Goal: Find specific page/section: Find specific page/section

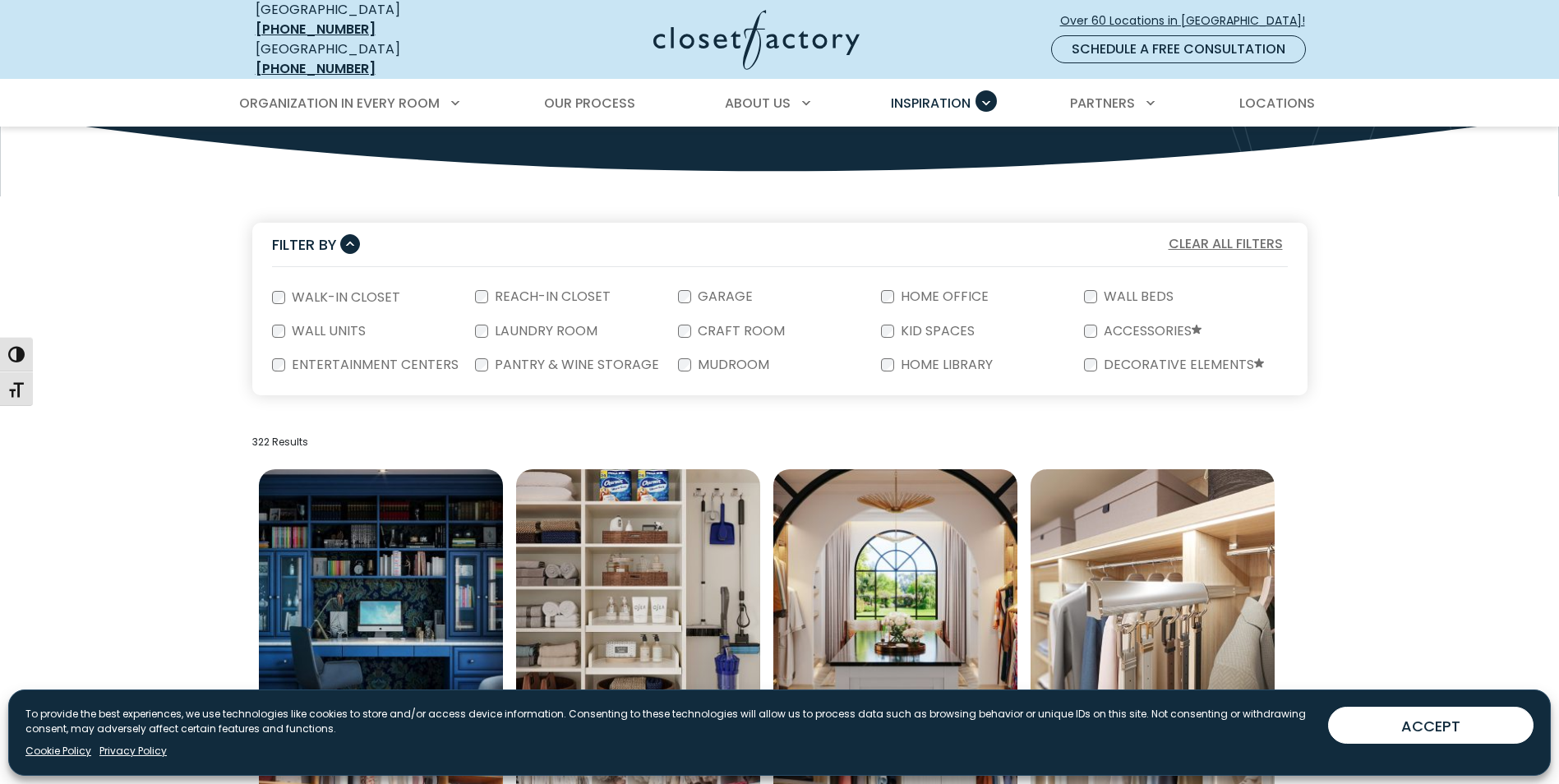
click at [1265, 95] on span "Locations" at bounding box center [1277, 103] width 76 height 18
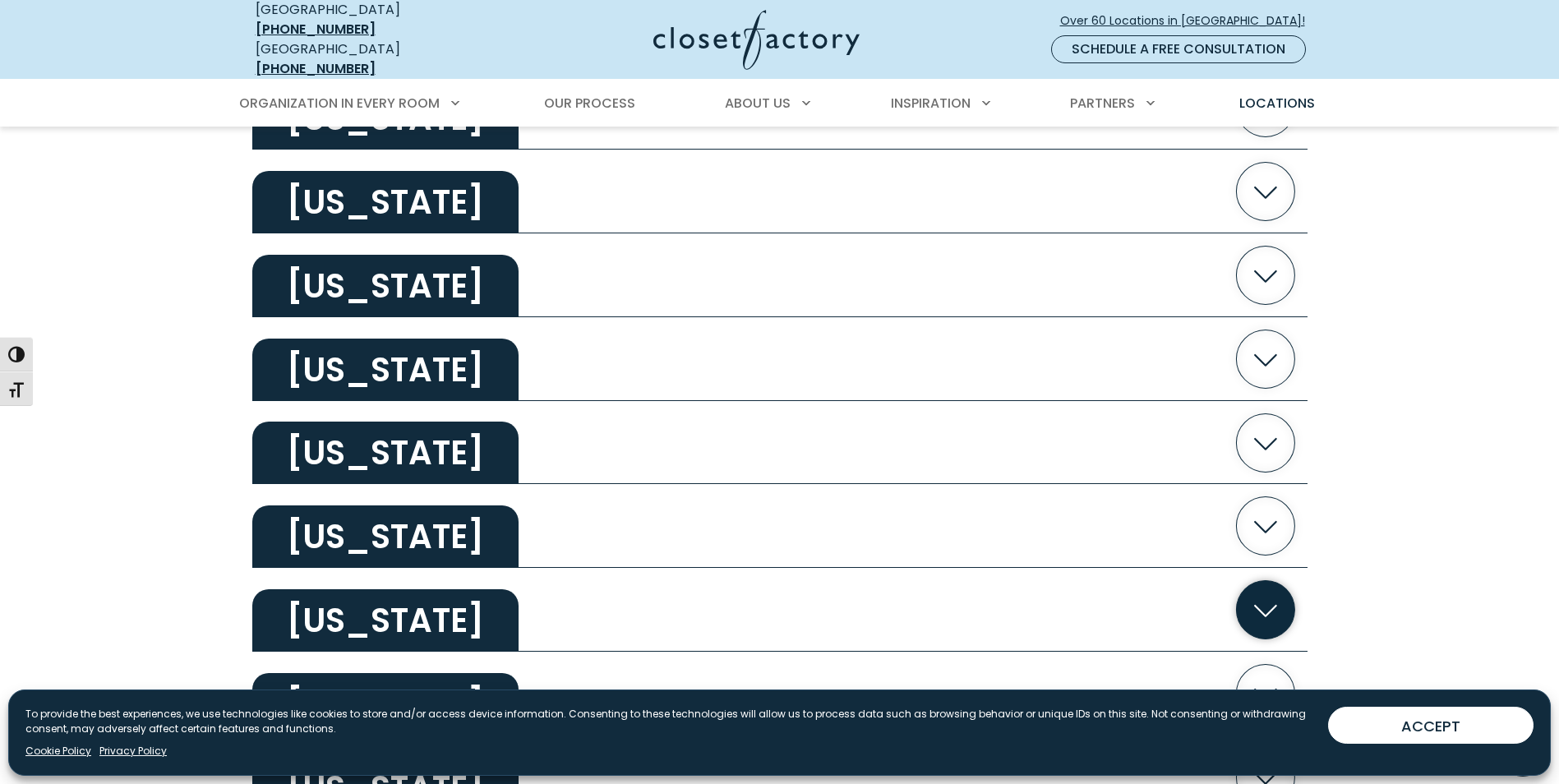
scroll to position [1971, 0]
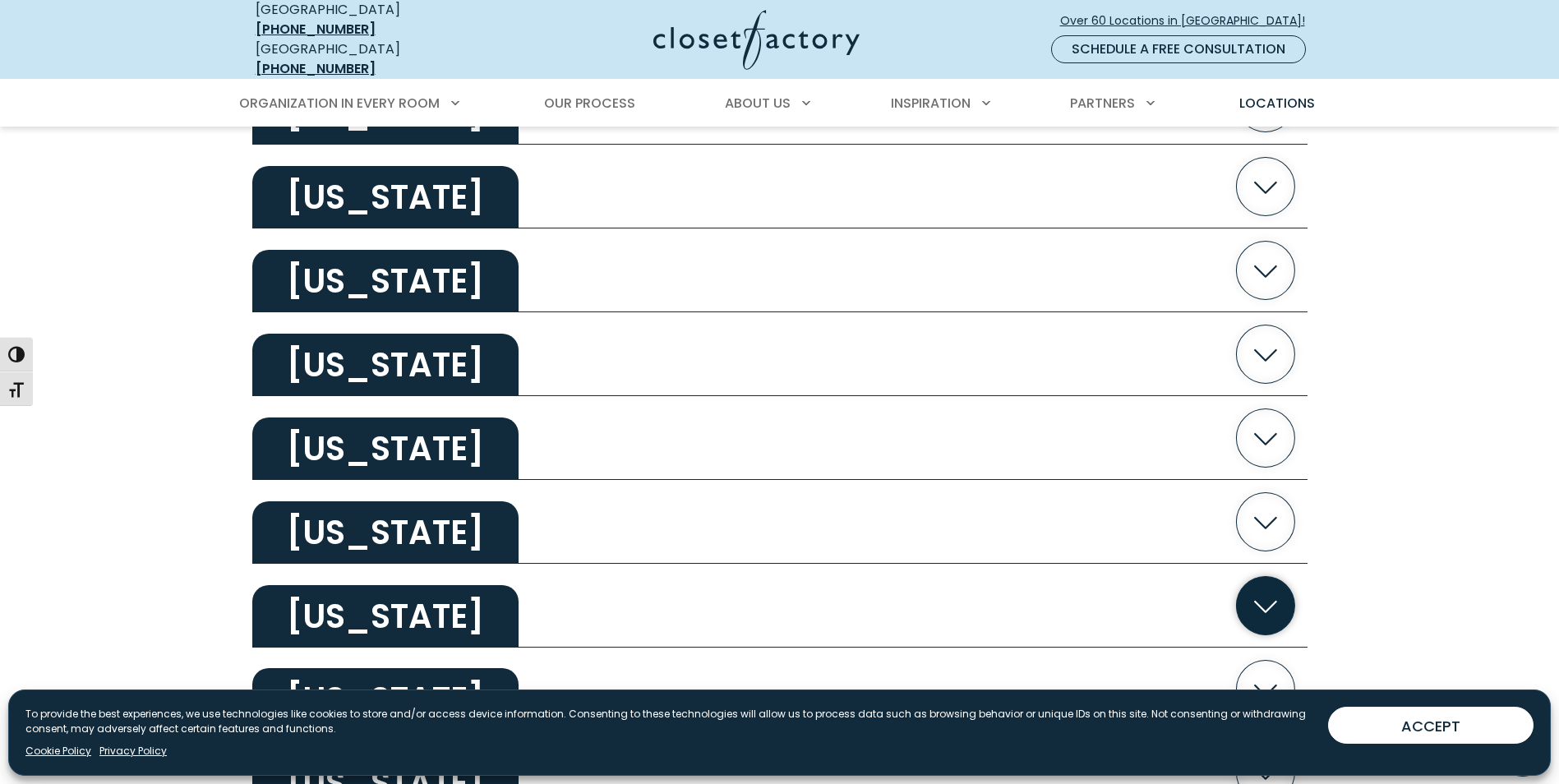
click at [1256, 590] on icon "button" at bounding box center [1265, 605] width 83 height 83
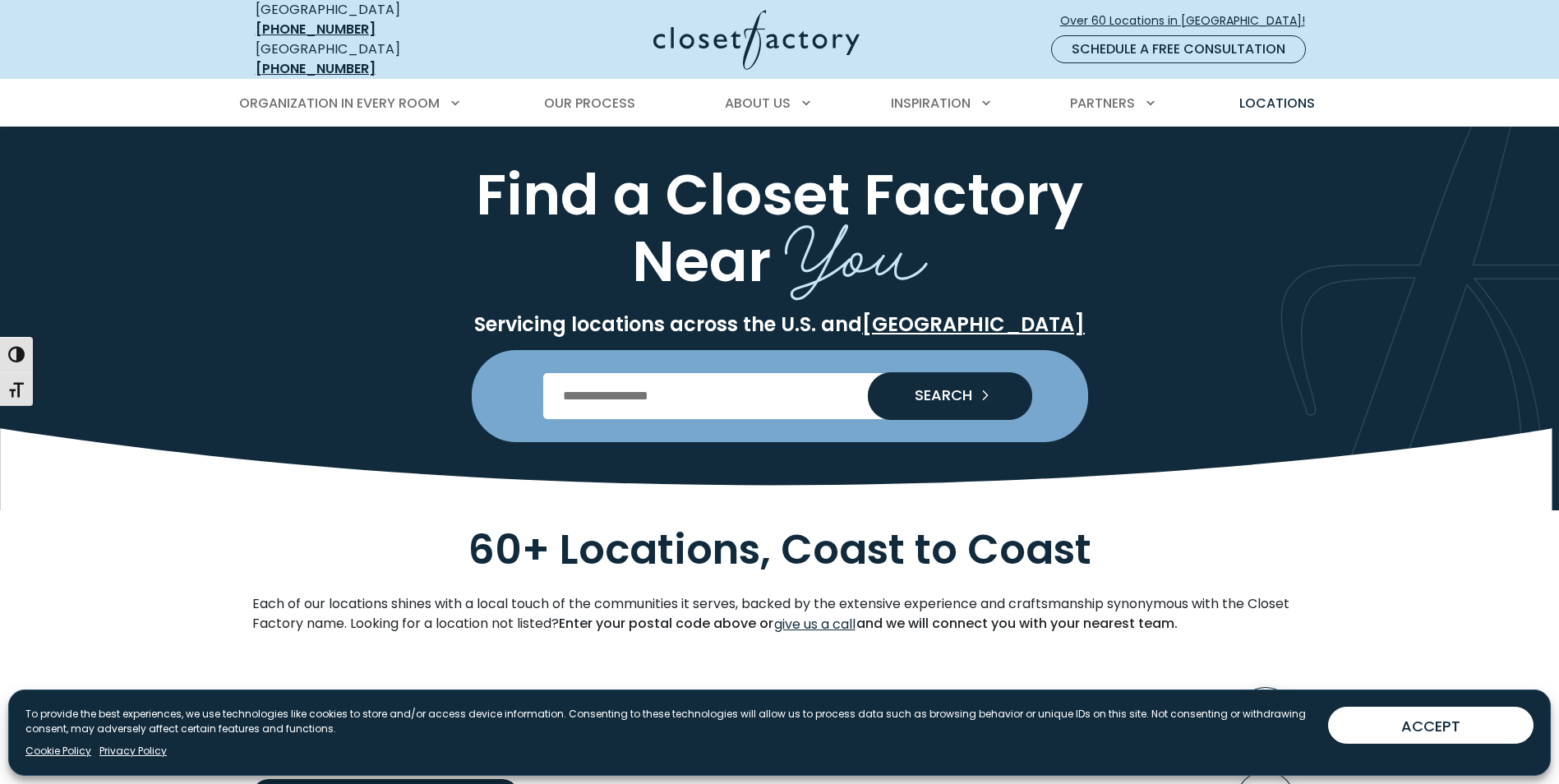
scroll to position [0, 0]
